Goal: Task Accomplishment & Management: Complete application form

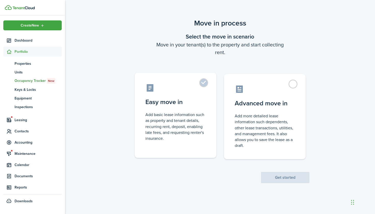
click at [204, 90] on control-radio-card-icon at bounding box center [175, 87] width 60 height 9
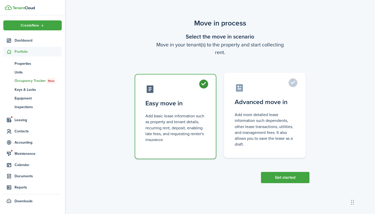
click at [257, 114] on control-radio-card-description "Add more detailed lease information such dependents, other lease transactions, …" at bounding box center [265, 129] width 60 height 35
radio input "false"
radio input "true"
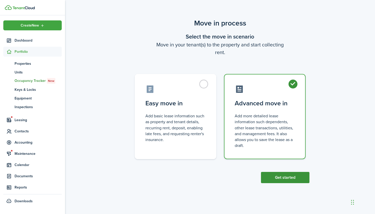
click at [288, 180] on button "Get started" at bounding box center [285, 177] width 48 height 11
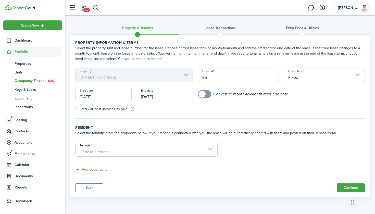
click at [91, 91] on input "[DATE]" at bounding box center [103, 94] width 56 height 14
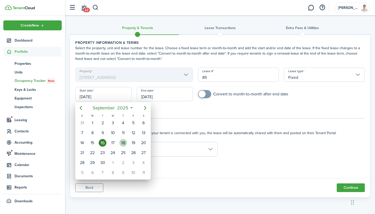
click at [124, 141] on div "18" at bounding box center [123, 143] width 8 height 8
type input "[DATE]"
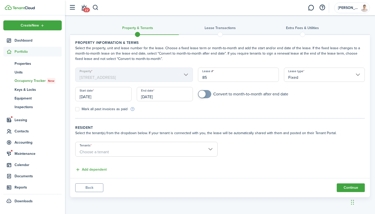
click at [171, 96] on input "[DATE]" at bounding box center [165, 94] width 56 height 14
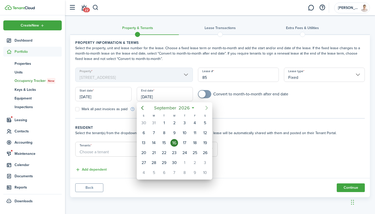
click at [205, 108] on icon "Next page" at bounding box center [206, 108] width 6 height 6
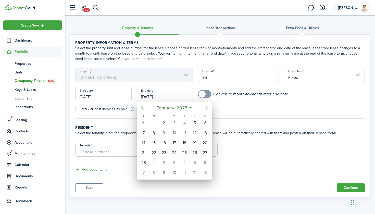
click at [205, 108] on icon "Next page" at bounding box center [206, 108] width 6 height 6
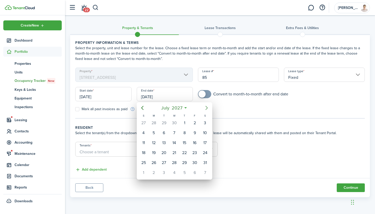
click at [205, 108] on icon "Next page" at bounding box center [206, 108] width 6 height 6
click at [147, 171] on div "31" at bounding box center [144, 173] width 8 height 8
type input "[DATE]"
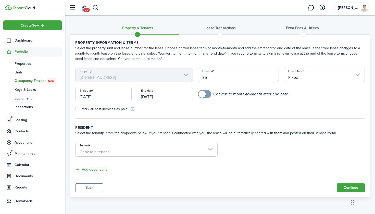
click at [171, 148] on span "Choose a tenant" at bounding box center [146, 152] width 142 height 9
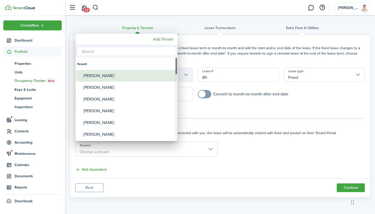
click at [125, 79] on div "[PERSON_NAME]" at bounding box center [128, 76] width 90 height 12
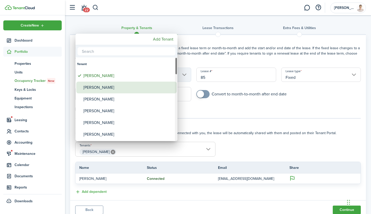
click at [121, 88] on div "[PERSON_NAME]" at bounding box center [128, 88] width 90 height 12
type input "[PERSON_NAME], [PERSON_NAME]"
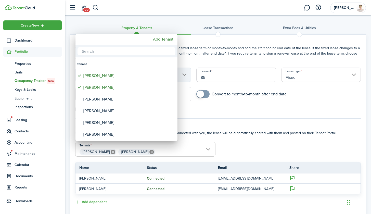
click at [256, 148] on div at bounding box center [185, 107] width 453 height 296
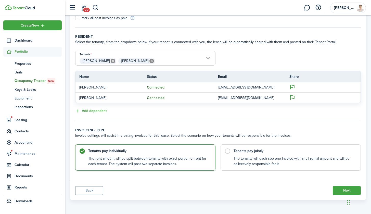
scroll to position [91, 0]
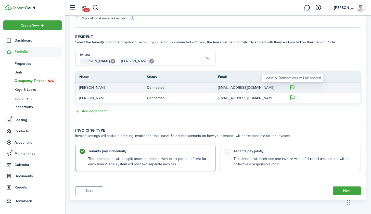
click at [291, 87] on icon at bounding box center [292, 87] width 6 height 6
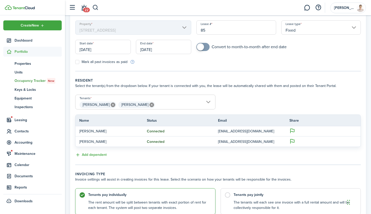
scroll to position [46, 0]
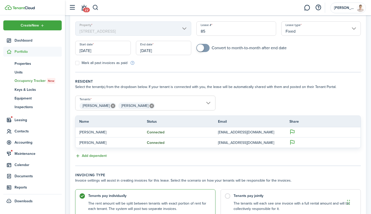
click at [97, 156] on button "Add dependent" at bounding box center [90, 156] width 31 height 6
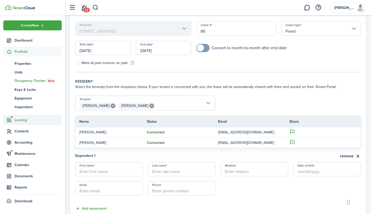
click at [19, 119] on span "Leasing" at bounding box center [38, 119] width 47 height 5
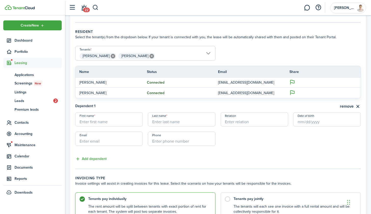
scroll to position [96, 0]
click at [344, 107] on button "remove" at bounding box center [350, 107] width 21 height 6
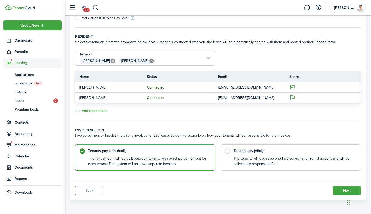
scroll to position [91, 0]
click at [258, 159] on control-radio-card-description "The tenants will each see one invoice with a full rental amount and will be col…" at bounding box center [295, 160] width 122 height 10
radio input "false"
radio input "true"
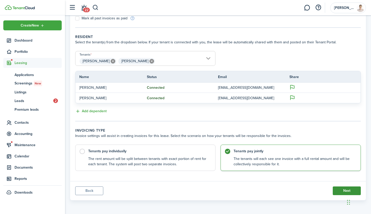
click at [337, 188] on button "Next" at bounding box center [347, 190] width 28 height 9
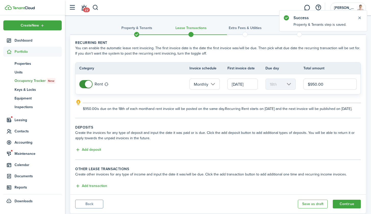
click at [234, 86] on input "[DATE]" at bounding box center [242, 84] width 30 height 11
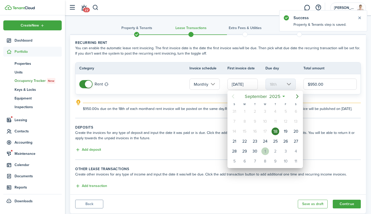
click at [267, 149] on div "1" at bounding box center [265, 151] width 8 height 8
type input "[DATE]"
type input "1st"
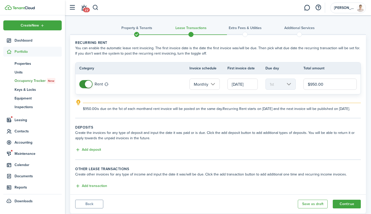
click at [333, 85] on input "$950.00" at bounding box center [329, 84] width 53 height 11
type input "$1,100.00"
click at [87, 153] on button "Add deposit" at bounding box center [88, 150] width 26 height 6
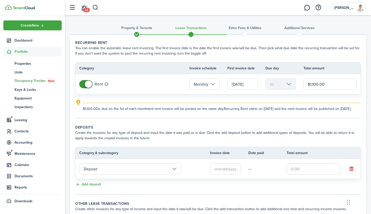
click at [135, 174] on input "Deposit" at bounding box center [130, 168] width 102 height 11
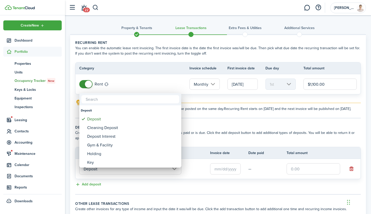
click at [306, 171] on div at bounding box center [185, 107] width 453 height 296
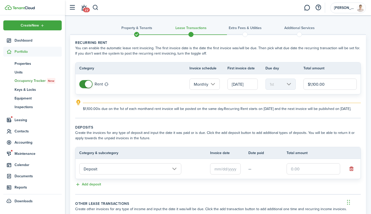
click at [301, 174] on input "text" at bounding box center [314, 168] width 54 height 11
type input "$950.00"
click at [99, 187] on button "Add deposit" at bounding box center [88, 185] width 26 height 6
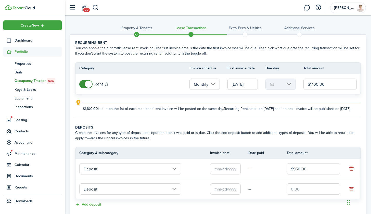
click at [100, 192] on input "Deposit" at bounding box center [130, 188] width 102 height 11
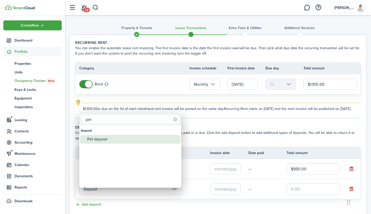
type input "pet"
click at [107, 138] on div "Pet deposit" at bounding box center [132, 139] width 90 height 9
type input "Deposit / Pet deposit"
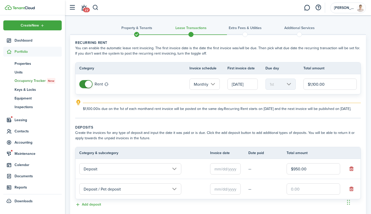
click at [227, 173] on input "text" at bounding box center [225, 168] width 31 height 11
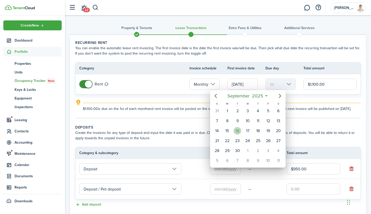
click at [239, 130] on div "16" at bounding box center [238, 131] width 8 height 8
type input "[DATE]"
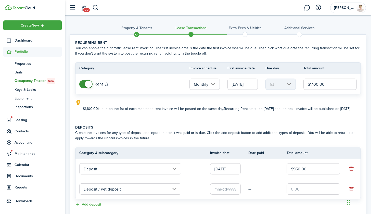
click at [223, 195] on input "text" at bounding box center [225, 188] width 31 height 11
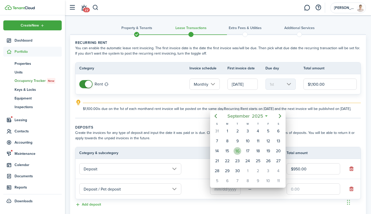
click at [238, 152] on div "16" at bounding box center [238, 151] width 8 height 8
type input "[DATE]"
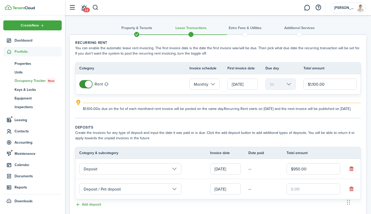
click at [314, 191] on input "text" at bounding box center [314, 188] width 54 height 11
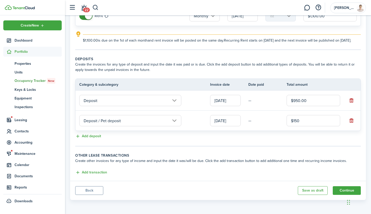
scroll to position [74, 0]
type input "$150.00"
click at [98, 175] on button "Add transaction" at bounding box center [91, 173] width 32 height 6
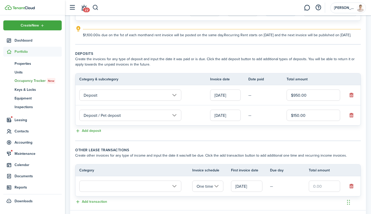
click at [138, 192] on input "text" at bounding box center [130, 186] width 102 height 11
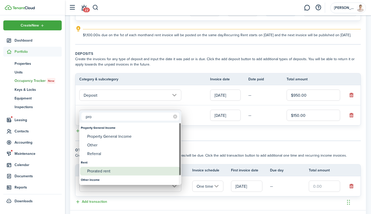
type input "pro"
click at [116, 170] on div "Prorated rent" at bounding box center [132, 171] width 90 height 9
type input "Rent / Prorated rent"
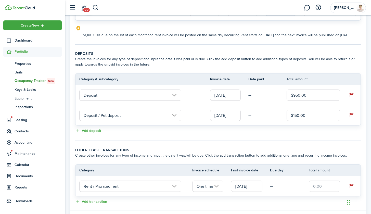
click at [237, 192] on input "[DATE]" at bounding box center [246, 186] width 31 height 11
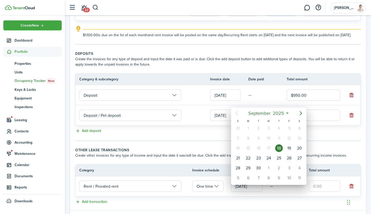
click at [308, 192] on div at bounding box center [185, 107] width 453 height 296
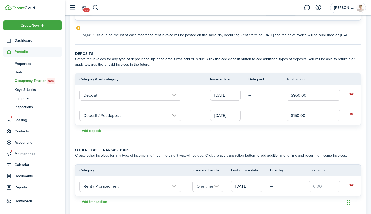
click at [314, 192] on input "text" at bounding box center [324, 186] width 31 height 11
type input "$437.71"
click at [309, 150] on panel-main-body "Recurring rent You can enable the automatic lease rent invoicing. The first inv…" at bounding box center [218, 85] width 296 height 249
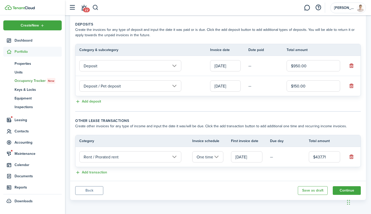
scroll to position [108, 0]
click at [341, 191] on button "Continue" at bounding box center [347, 190] width 28 height 9
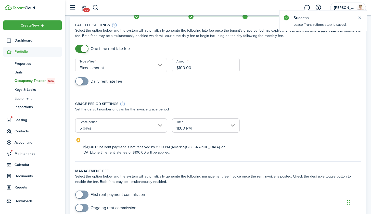
scroll to position [28, 0]
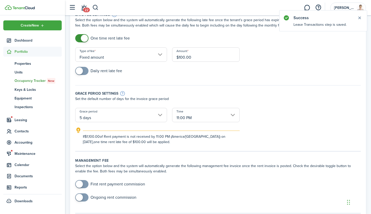
click at [193, 110] on input "11:00 PM" at bounding box center [206, 115] width 68 height 14
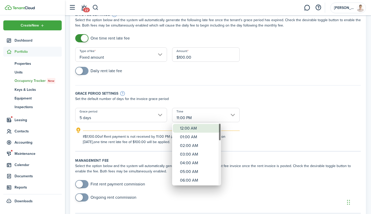
click at [191, 128] on div "12:00 AM" at bounding box center [198, 128] width 37 height 9
type input "12:00 AM"
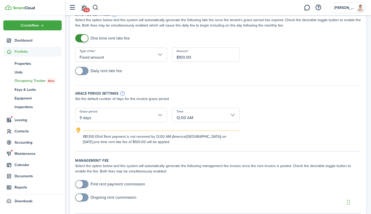
click at [269, 108] on form "One time rent late fee Type of fee Fixed amount Amount $100.00 Daily rent late …" at bounding box center [218, 89] width 291 height 110
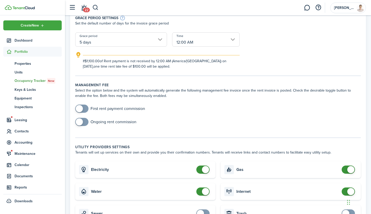
scroll to position [107, 0]
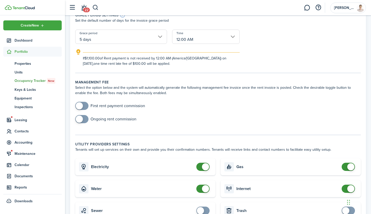
checkbox input "true"
click at [83, 104] on span at bounding box center [81, 106] width 5 height 8
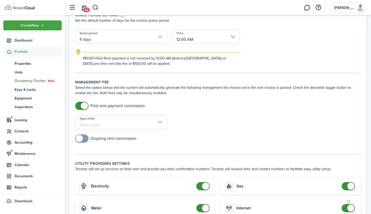
click at [138, 124] on input "Type of fee" at bounding box center [121, 122] width 92 height 14
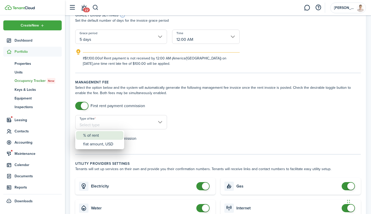
click at [107, 137] on div "% of rent" at bounding box center [101, 135] width 37 height 9
type input "% of rent"
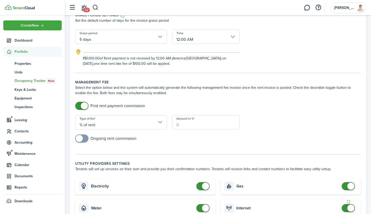
click at [199, 123] on input "Amount in %" at bounding box center [206, 122] width 68 height 14
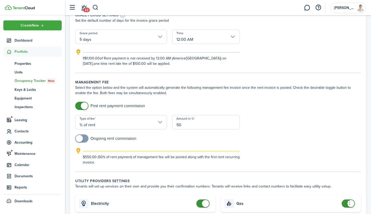
type input "50"
checkbox input "true"
click at [82, 138] on span at bounding box center [79, 138] width 7 height 7
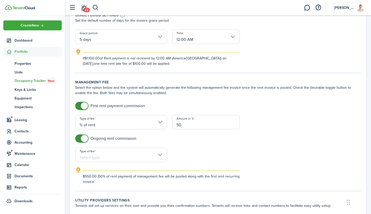
click at [140, 159] on input "Type of fee" at bounding box center [121, 155] width 92 height 14
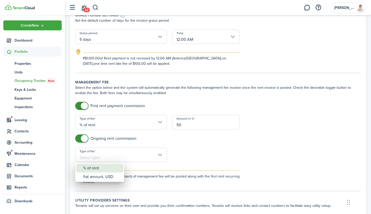
click at [108, 168] on div "% of rent" at bounding box center [101, 168] width 37 height 9
type input "% of rent"
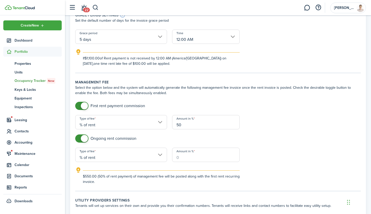
click at [195, 155] on input "Amount in %" at bounding box center [206, 155] width 68 height 14
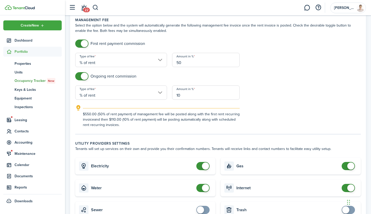
scroll to position [248, 0]
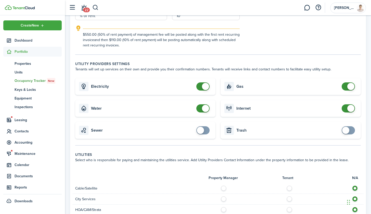
type input "10"
checkbox input "true"
click at [206, 131] on span at bounding box center [202, 130] width 5 height 8
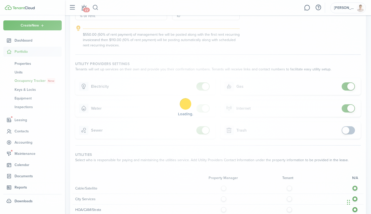
checkbox input "true"
click at [347, 131] on span at bounding box center [345, 130] width 7 height 7
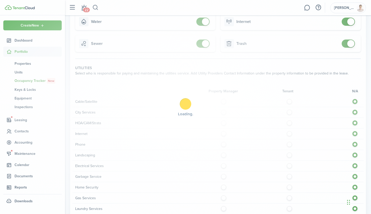
scroll to position [348, 0]
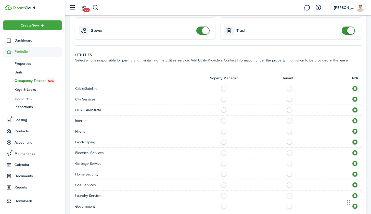
click at [290, 88] on label at bounding box center [290, 87] width 9 height 3
radio input "true"
click at [291, 99] on label at bounding box center [290, 98] width 9 height 3
radio input "true"
click at [291, 112] on div at bounding box center [290, 109] width 145 height 5
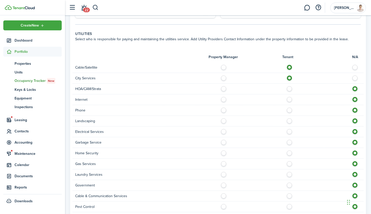
scroll to position [369, 0]
click at [290, 99] on label at bounding box center [290, 98] width 9 height 3
radio input "true"
click at [289, 109] on label at bounding box center [290, 108] width 9 height 3
radio input "true"
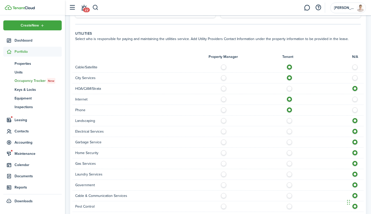
click at [289, 121] on label at bounding box center [290, 119] width 9 height 3
radio input "true"
click at [289, 131] on label at bounding box center [290, 130] width 9 height 3
radio input "true"
click at [290, 142] on label at bounding box center [290, 140] width 9 height 3
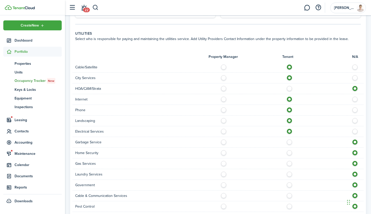
radio input "true"
click at [290, 153] on label at bounding box center [290, 151] width 9 height 3
radio input "true"
click at [289, 163] on label at bounding box center [290, 162] width 9 height 3
radio input "true"
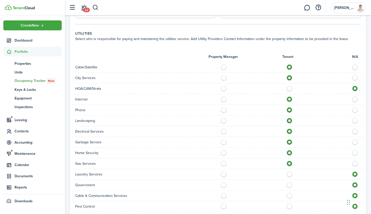
click at [289, 174] on label at bounding box center [290, 173] width 9 height 3
radio input "true"
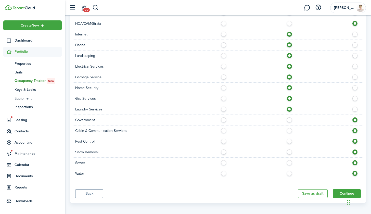
scroll to position [436, 0]
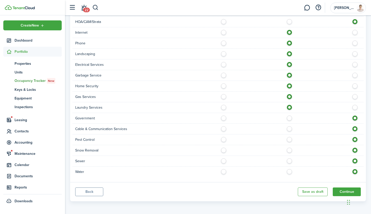
click at [289, 129] on label at bounding box center [290, 127] width 9 height 3
radio input "true"
click at [289, 139] on label at bounding box center [290, 138] width 9 height 3
click at [356, 139] on label at bounding box center [356, 138] width 9 height 3
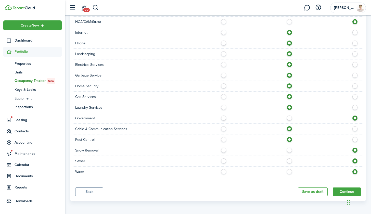
radio input "false"
radio input "true"
click at [290, 149] on label at bounding box center [290, 149] width 9 height 3
radio input "true"
click at [290, 156] on div "Sewer" at bounding box center [218, 161] width 291 height 11
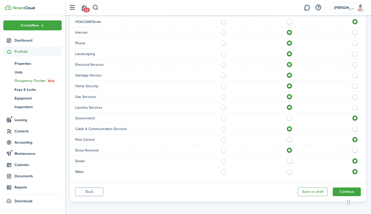
click at [290, 159] on label at bounding box center [290, 159] width 9 height 3
radio input "true"
click at [290, 171] on label at bounding box center [290, 170] width 9 height 3
radio input "true"
click at [340, 192] on button "Continue" at bounding box center [347, 191] width 28 height 9
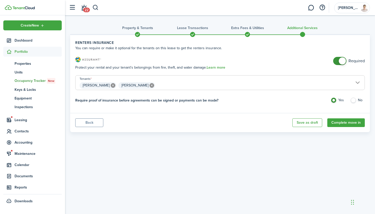
click at [356, 100] on label "No" at bounding box center [357, 102] width 15 height 8
radio input "false"
radio input "true"
click at [340, 61] on span at bounding box center [342, 60] width 7 height 7
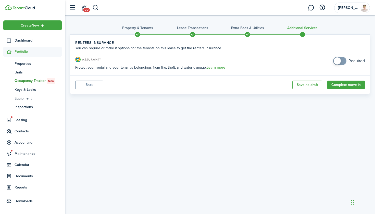
click at [340, 61] on span at bounding box center [337, 60] width 7 height 7
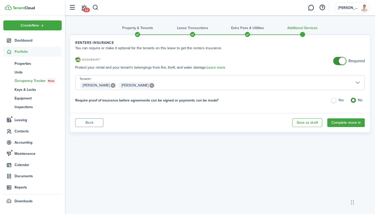
click at [344, 57] on input "checkbox" at bounding box center [349, 61] width 32 height 8
checkbox input "false"
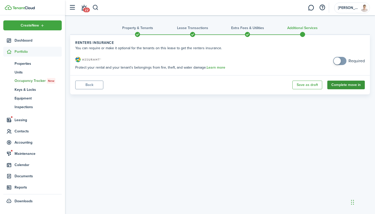
click at [341, 83] on button "Complete move in" at bounding box center [345, 85] width 37 height 9
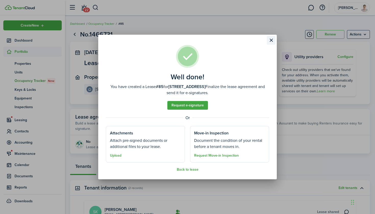
click at [272, 40] on button "Close modal" at bounding box center [271, 40] width 9 height 9
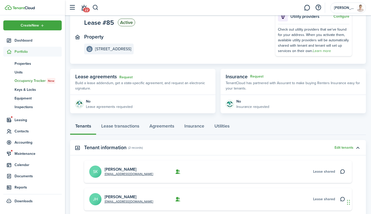
scroll to position [43, 0]
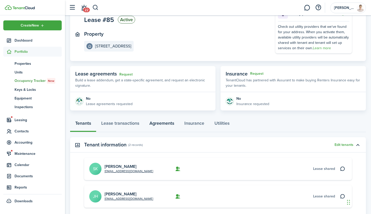
click at [157, 126] on link "Agreements" at bounding box center [161, 124] width 35 height 15
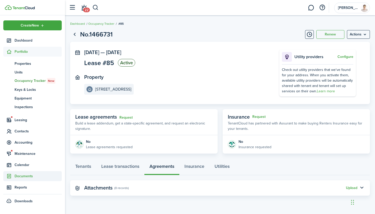
click at [21, 175] on span "Documents" at bounding box center [38, 175] width 47 height 5
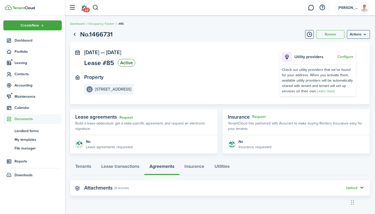
click at [128, 118] on link "Request" at bounding box center [125, 118] width 13 height 4
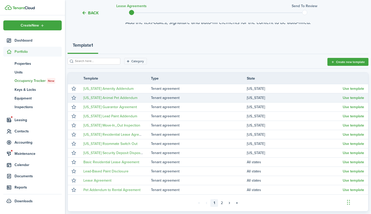
scroll to position [42, 0]
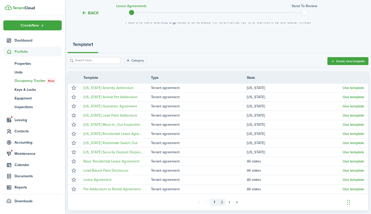
click at [222, 202] on link "2" at bounding box center [222, 202] width 8 height 8
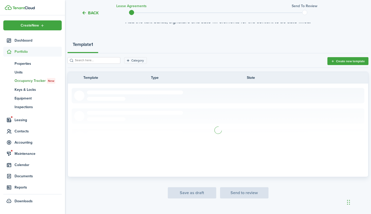
scroll to position [20, 0]
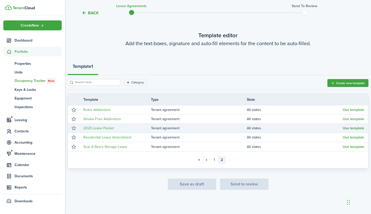
click at [347, 129] on button "Use template" at bounding box center [353, 128] width 21 height 4
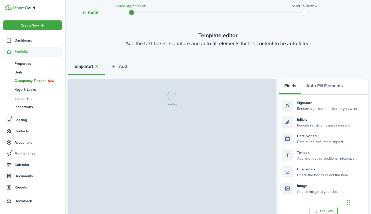
click at [235, 108] on div "Loading" at bounding box center [172, 99] width 188 height 31
select select "fit"
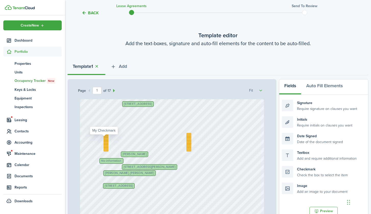
click at [104, 140] on div at bounding box center [106, 139] width 5 height 5
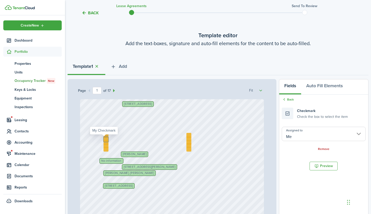
click at [104, 140] on div at bounding box center [106, 139] width 5 height 5
checkbox input "true"
click at [104, 146] on div at bounding box center [106, 145] width 5 height 5
checkbox input "true"
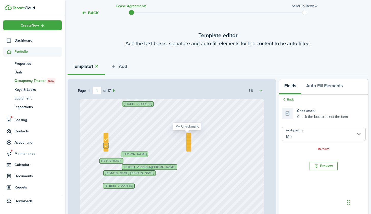
click at [187, 136] on div at bounding box center [188, 135] width 5 height 5
checkbox input "true"
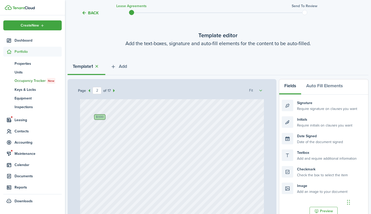
type input "1"
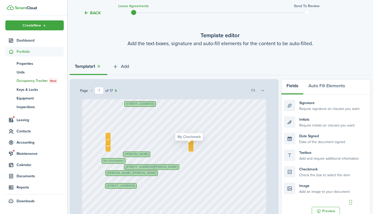
scroll to position [0, 0]
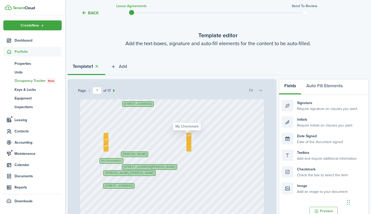
click at [188, 135] on div at bounding box center [188, 135] width 5 height 5
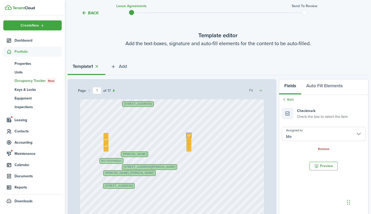
click at [113, 160] on span "No information" at bounding box center [111, 160] width 20 height 3
click at [25, 62] on span "Properties" at bounding box center [38, 63] width 47 height 5
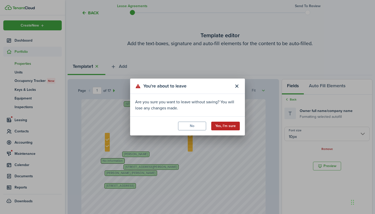
click at [221, 129] on button "Yes, I'm sure" at bounding box center [225, 126] width 29 height 9
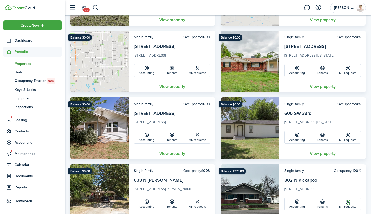
scroll to position [169, 0]
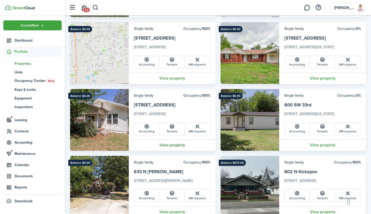
click at [168, 147] on link "View property" at bounding box center [172, 144] width 87 height 11
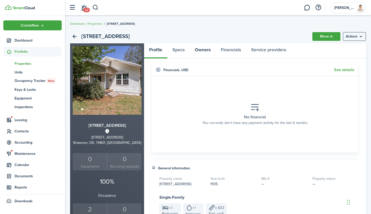
click at [203, 53] on link "Owners" at bounding box center [203, 50] width 26 height 15
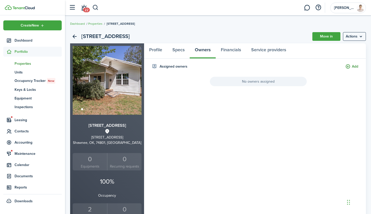
click at [346, 68] on button "Add" at bounding box center [351, 67] width 13 height 6
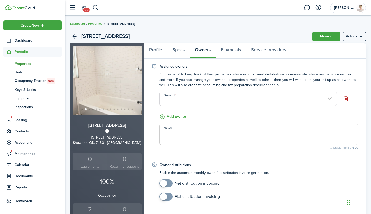
click at [214, 102] on input "Owner 1" at bounding box center [247, 99] width 177 height 14
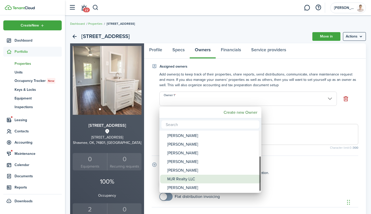
click at [177, 182] on div "MJR Realty LLC" at bounding box center [212, 179] width 90 height 9
type input "MJR Realty LLC"
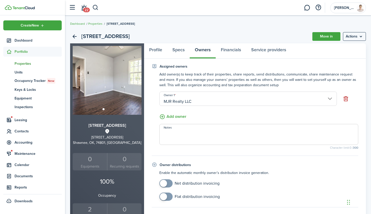
scroll to position [5, 0]
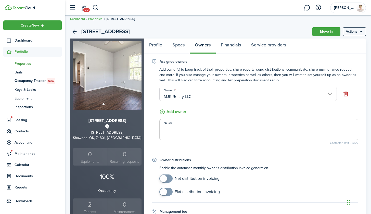
click at [169, 178] on span at bounding box center [165, 178] width 5 height 8
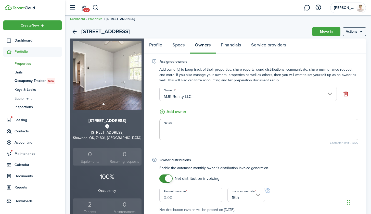
click at [174, 194] on input "Per-unit reserve" at bounding box center [190, 195] width 63 height 14
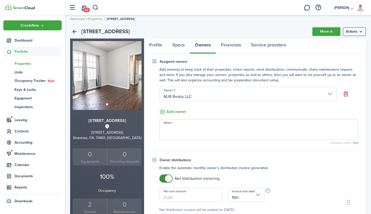
checkbox input "false"
click at [169, 181] on span at bounding box center [165, 178] width 5 height 8
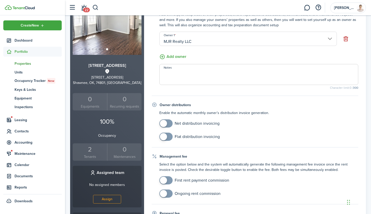
scroll to position [61, 0]
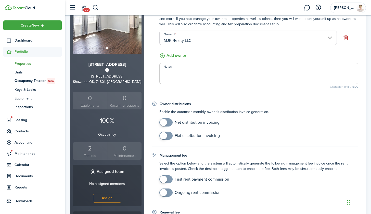
checkbox input "true"
click at [169, 181] on span at bounding box center [165, 179] width 5 height 8
click at [205, 193] on input "Type of fee" at bounding box center [190, 195] width 63 height 14
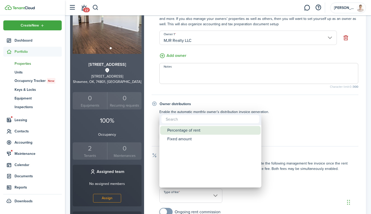
click at [198, 133] on div "Percentage of rent" at bounding box center [212, 130] width 90 height 9
type input "Percentage of rent"
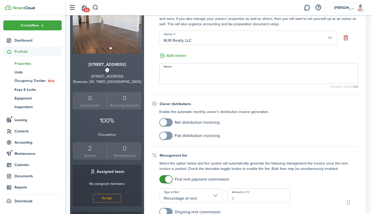
click at [239, 197] on input "Amount in %" at bounding box center [258, 195] width 63 height 14
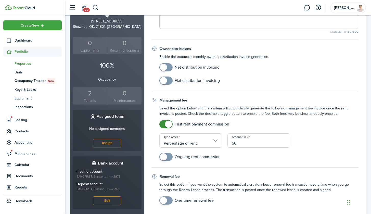
scroll to position [118, 0]
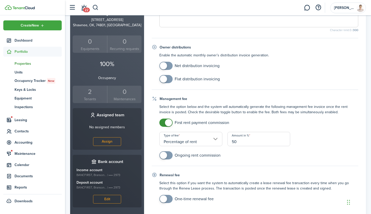
type input "50"
checkbox input "true"
click at [168, 155] on span at bounding box center [165, 155] width 5 height 8
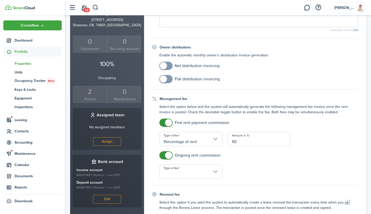
click at [202, 167] on input "Type of fee" at bounding box center [190, 171] width 63 height 14
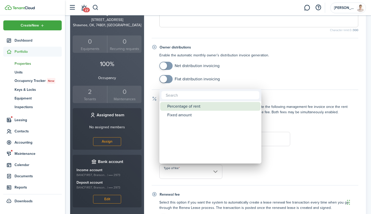
click at [181, 108] on div "Percentage of rent" at bounding box center [212, 106] width 90 height 9
type input "Percentage of rent"
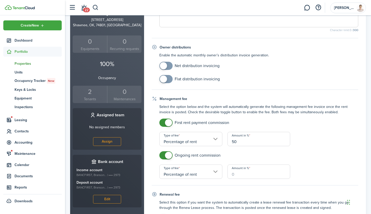
click at [236, 175] on input "Amount in %" at bounding box center [258, 171] width 63 height 14
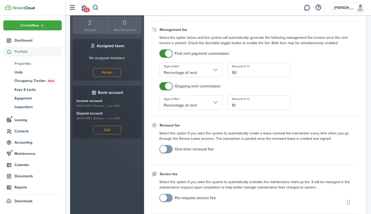
scroll to position [187, 0]
type input "10"
checkbox input "true"
click at [169, 146] on span at bounding box center [165, 148] width 5 height 8
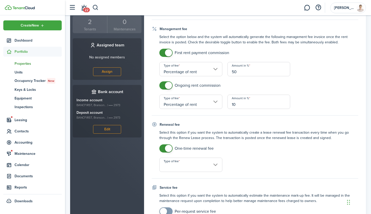
click at [181, 164] on input "Type of fee" at bounding box center [190, 165] width 63 height 14
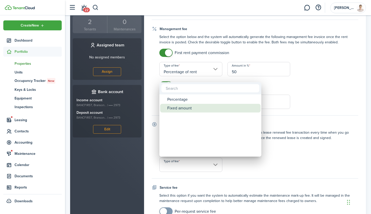
click at [180, 105] on div "Fixed amount" at bounding box center [212, 108] width 90 height 9
type input "Fixed amount"
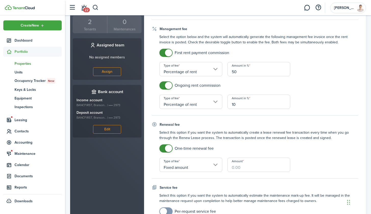
click at [237, 165] on input "Amount" at bounding box center [258, 165] width 63 height 14
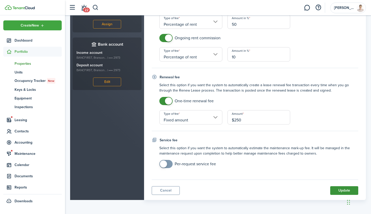
scroll to position [235, 0]
type input "$250.00"
click at [339, 191] on button "Update" at bounding box center [344, 190] width 28 height 9
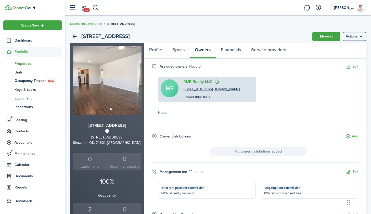
scroll to position [0, 0]
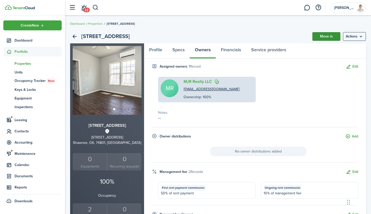
click at [320, 39] on link "Move in" at bounding box center [326, 36] width 28 height 9
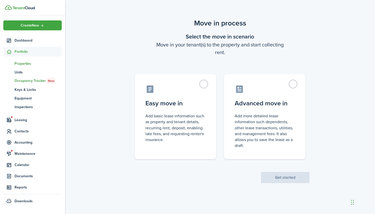
click at [20, 61] on span "Properties" at bounding box center [38, 63] width 47 height 5
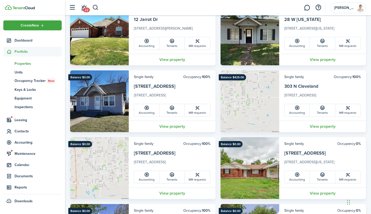
scroll to position [74, 0]
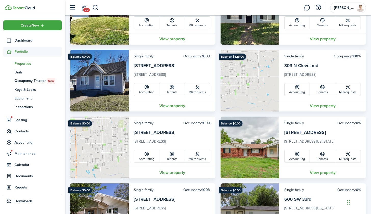
click at [168, 174] on link "View property" at bounding box center [172, 172] width 87 height 11
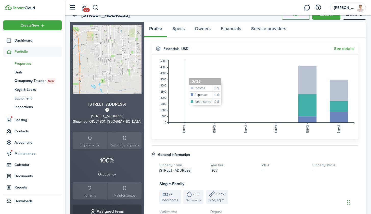
scroll to position [32, 0]
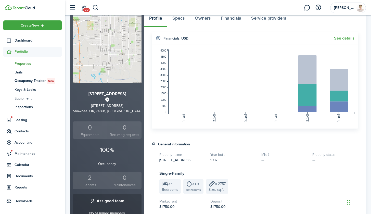
click at [86, 180] on div "2" at bounding box center [90, 178] width 32 height 10
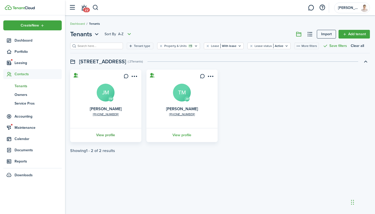
click at [104, 138] on link "View profile" at bounding box center [105, 135] width 73 height 14
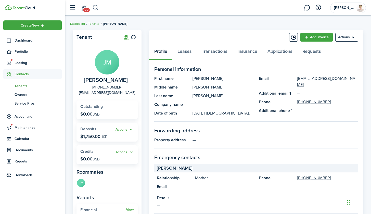
click at [94, 7] on button "button" at bounding box center [95, 7] width 6 height 9
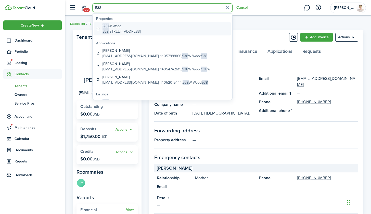
type input "538"
click at [136, 34] on global-search-item-description "[STREET_ADDRESS]" at bounding box center [122, 31] width 38 height 5
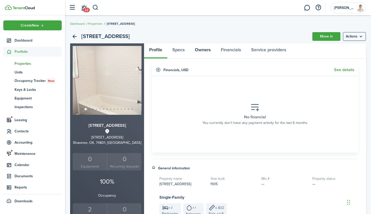
click at [205, 49] on link "Owners" at bounding box center [203, 50] width 26 height 15
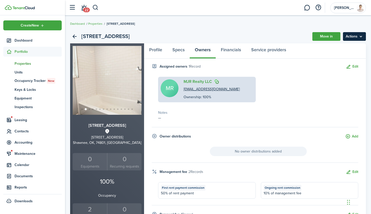
click at [350, 35] on menu-btn "Actions" at bounding box center [354, 36] width 23 height 9
click at [276, 94] on div "MR MJR Realty LLC [EMAIL_ADDRESS][DOMAIN_NAME] Ownership: 100%" at bounding box center [258, 89] width 205 height 25
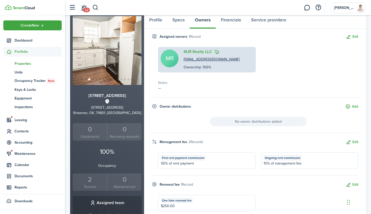
scroll to position [32, 0]
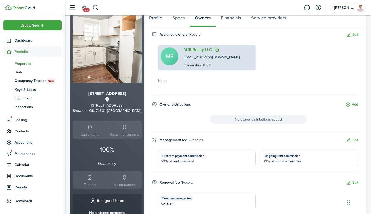
click at [90, 181] on div "2" at bounding box center [90, 178] width 32 height 10
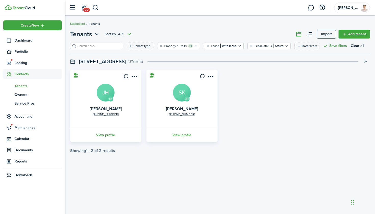
click at [110, 134] on link "View profile" at bounding box center [105, 135] width 73 height 14
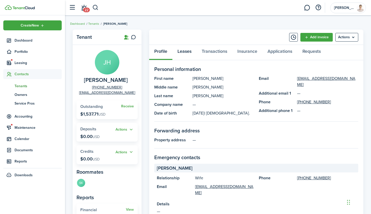
click at [182, 51] on link "Leases" at bounding box center [184, 52] width 24 height 15
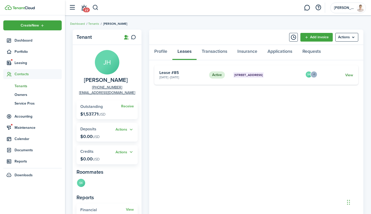
click at [346, 75] on link "View" at bounding box center [349, 74] width 8 height 5
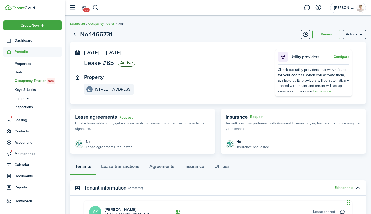
click at [236, 100] on panel-main-body "[DATE] — [DATE] Lease #85 Active Property 538 W Wood Utility providers Configur…" at bounding box center [218, 73] width 296 height 62
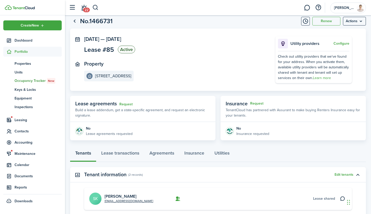
scroll to position [14, 0]
click at [125, 104] on link "Request" at bounding box center [125, 104] width 13 height 4
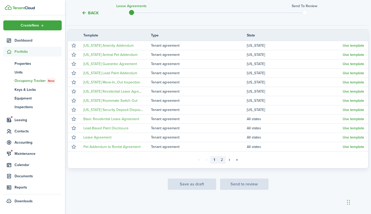
click at [222, 159] on link "2" at bounding box center [222, 160] width 8 height 8
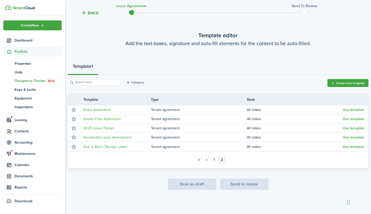
scroll to position [20, 0]
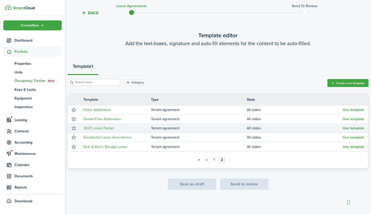
click at [348, 128] on button "Use template" at bounding box center [353, 128] width 21 height 4
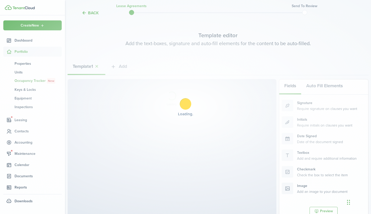
select select "fit"
